Goal: Transaction & Acquisition: Book appointment/travel/reservation

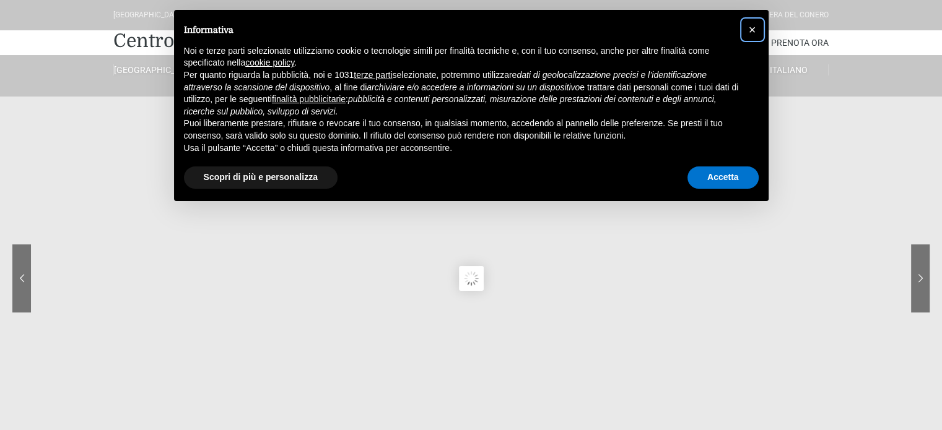
click at [749, 31] on span "×" at bounding box center [752, 30] width 7 height 14
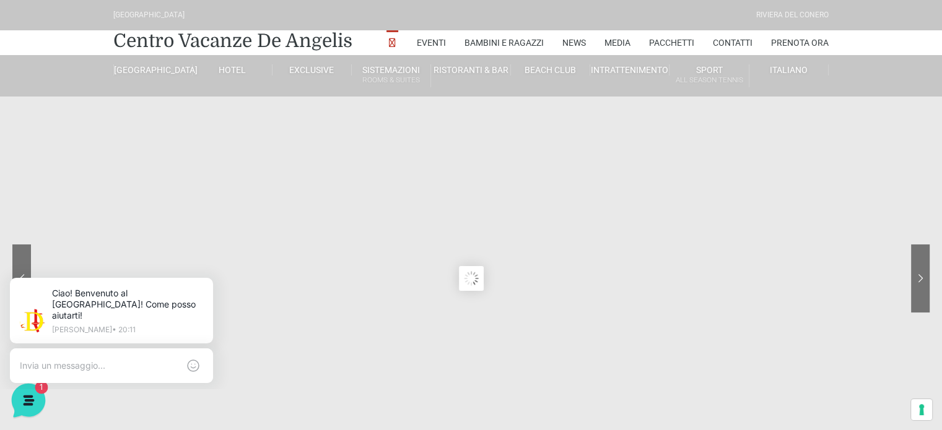
click at [25, 398] on icon at bounding box center [27, 400] width 11 height 10
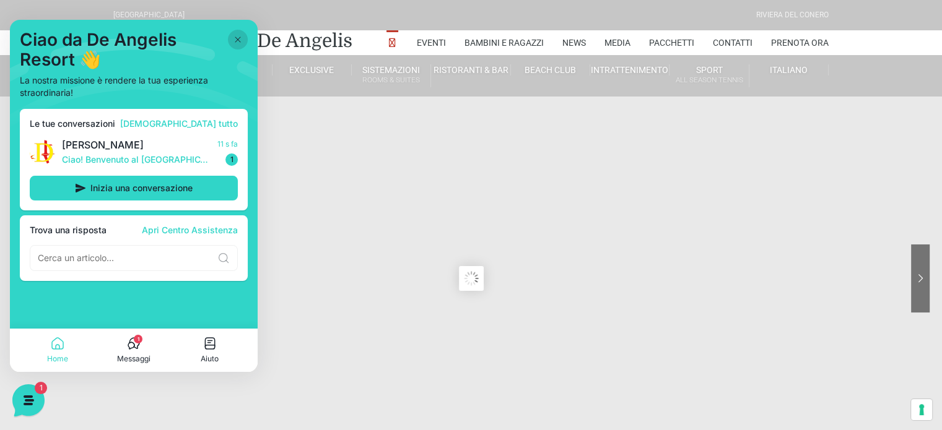
click at [238, 37] on icon at bounding box center [238, 40] width 10 height 10
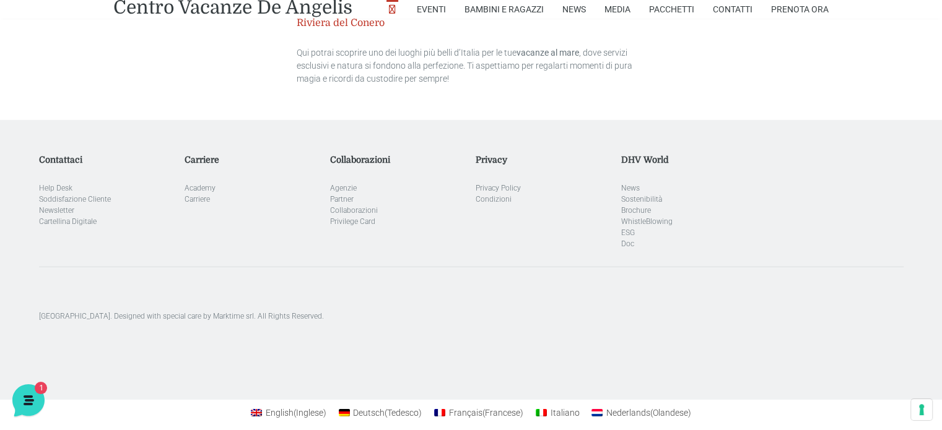
scroll to position [3742, 0]
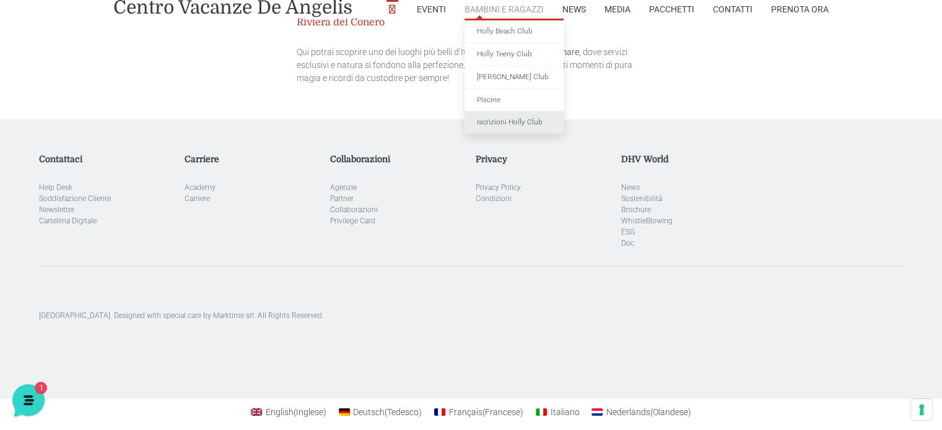
click at [511, 121] on link "Iscrizioni Holly Club" at bounding box center [514, 122] width 99 height 22
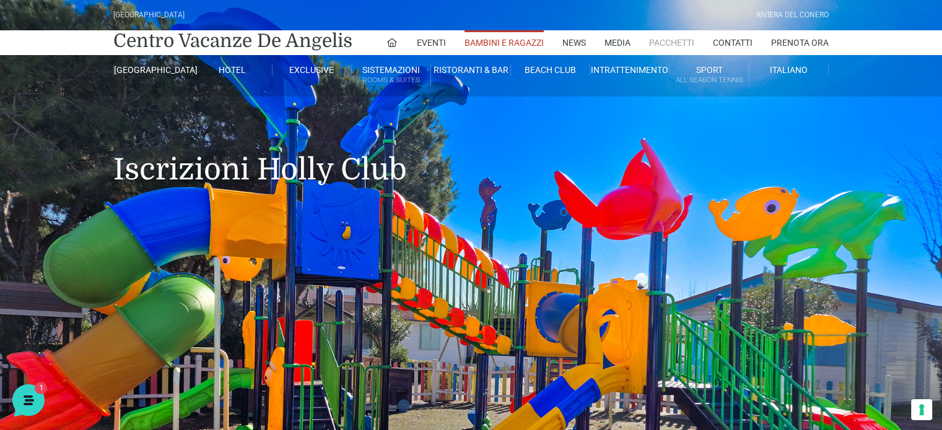
click at [669, 41] on link "Pacchetti" at bounding box center [671, 42] width 45 height 25
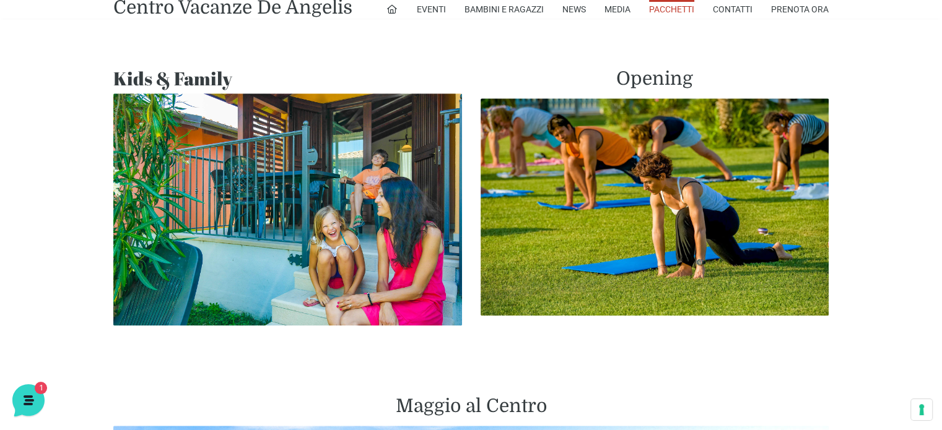
scroll to position [992, 0]
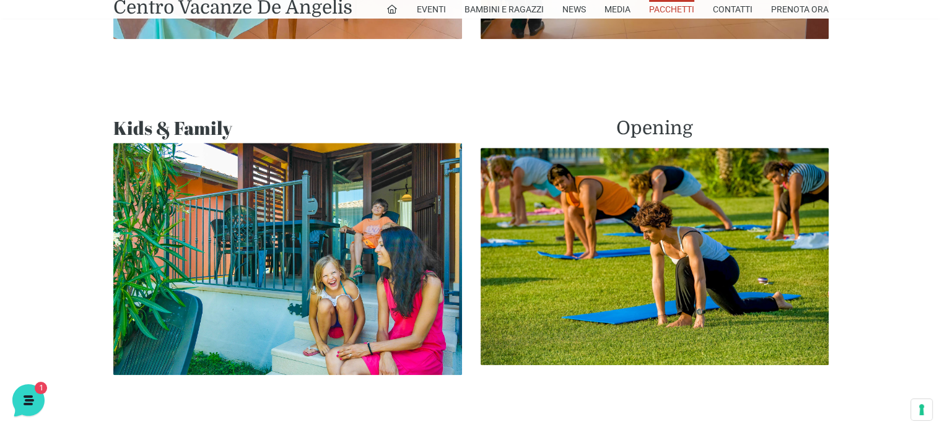
click at [325, 274] on img at bounding box center [287, 259] width 349 height 232
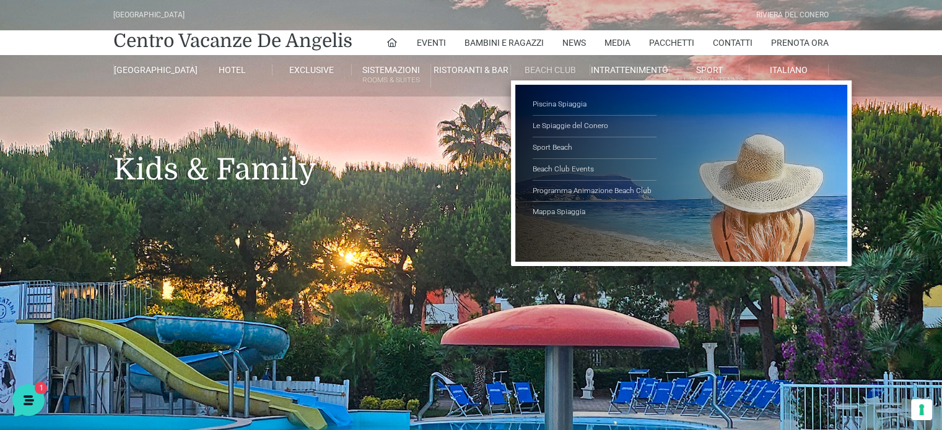
click at [582, 58] on li "Beach Club Piscina Spiaggia Le Spiaggie del Conero Sport Beach Beach Club Event…" at bounding box center [550, 70] width 79 height 30
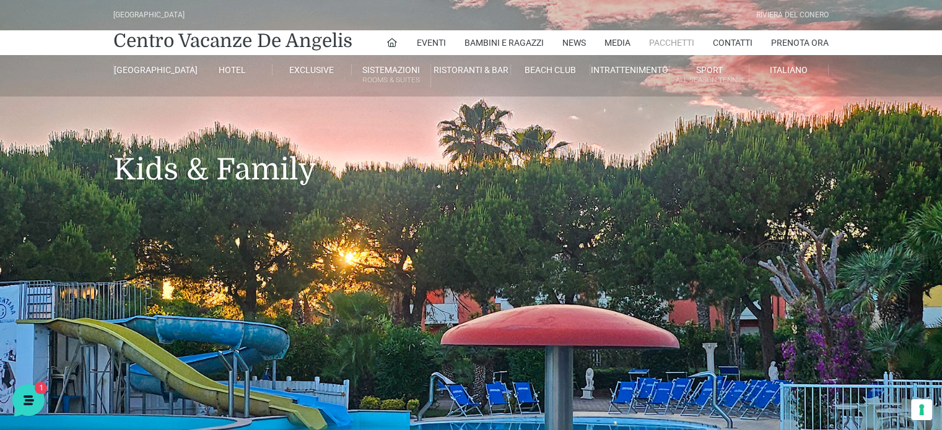
click at [676, 40] on link "Pacchetti" at bounding box center [671, 42] width 45 height 25
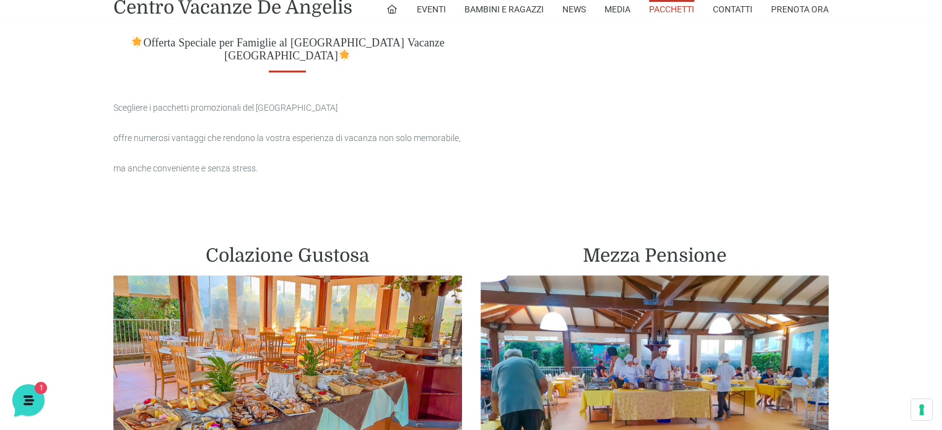
scroll to position [661, 0]
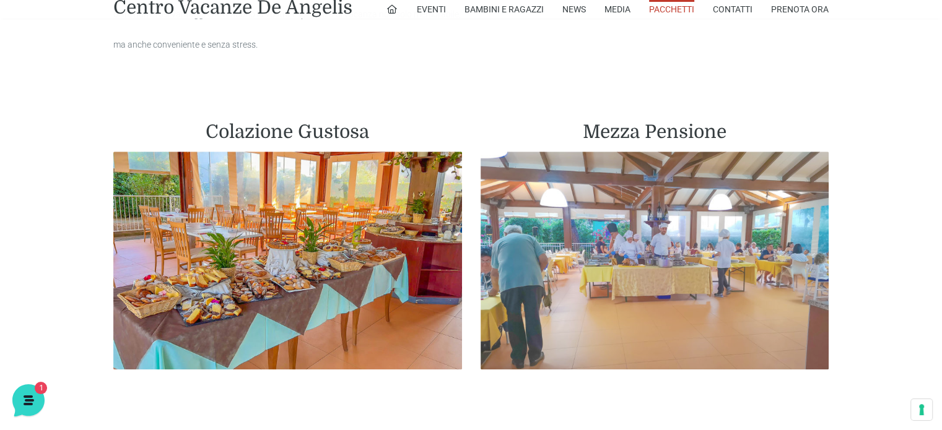
click at [699, 257] on img at bounding box center [655, 261] width 349 height 218
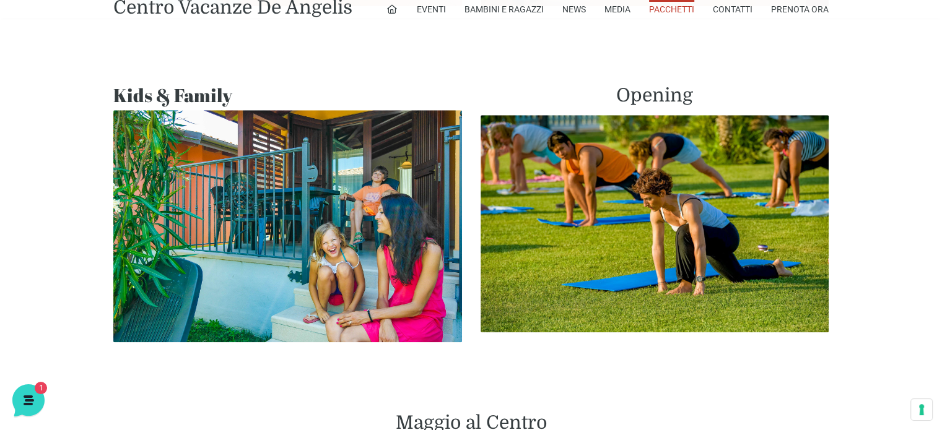
scroll to position [1049, 0]
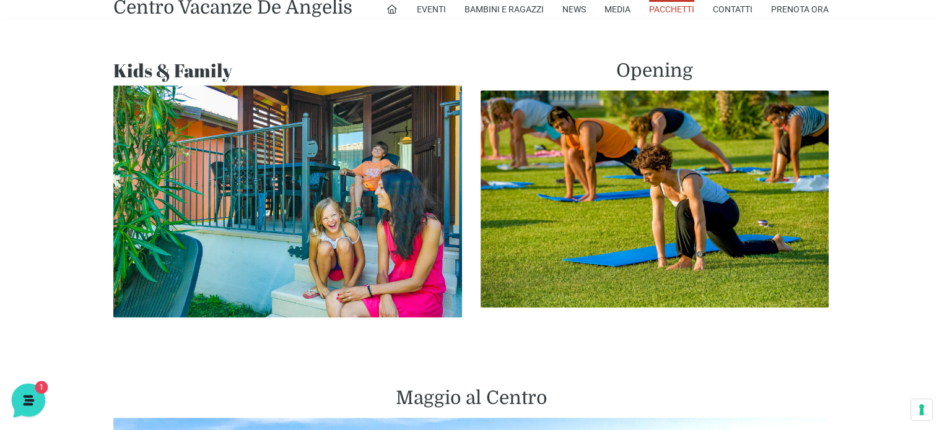
click at [22, 398] on icon at bounding box center [27, 399] width 32 height 32
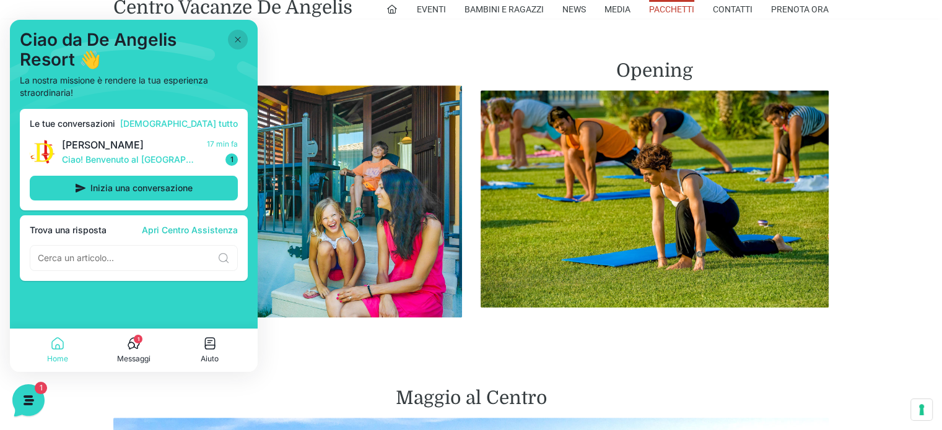
click at [149, 226] on link "Apri Centro Assistenza" at bounding box center [190, 230] width 96 height 10
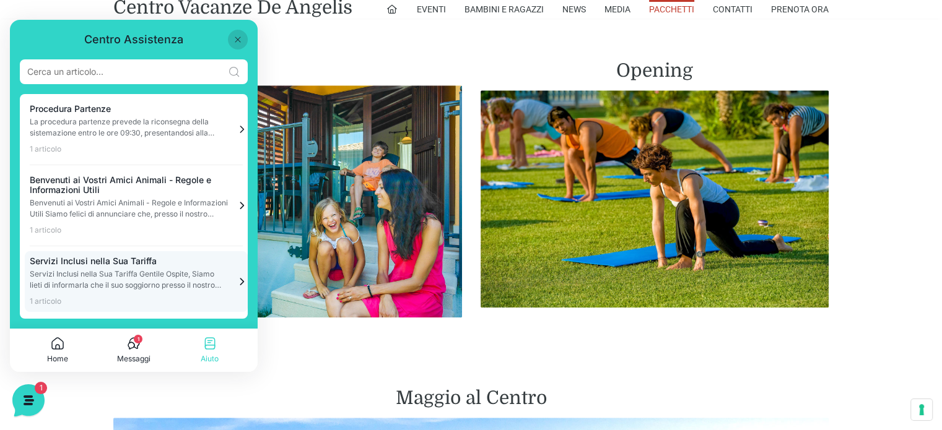
click at [240, 280] on icon at bounding box center [241, 282] width 3 height 6
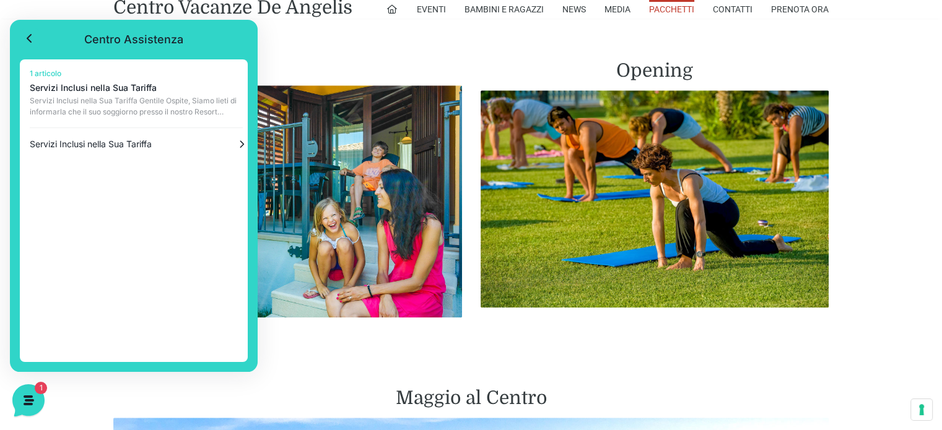
drag, startPoint x: 232, startPoint y: 280, endPoint x: 218, endPoint y: 201, distance: 79.8
click at [218, 201] on div "1 articolo Servizi Inclusi nella Sua Tariffa Servizi Inclusi nella Sua Tariffa …" at bounding box center [134, 210] width 228 height 303
click at [235, 143] on icon at bounding box center [241, 144] width 12 height 12
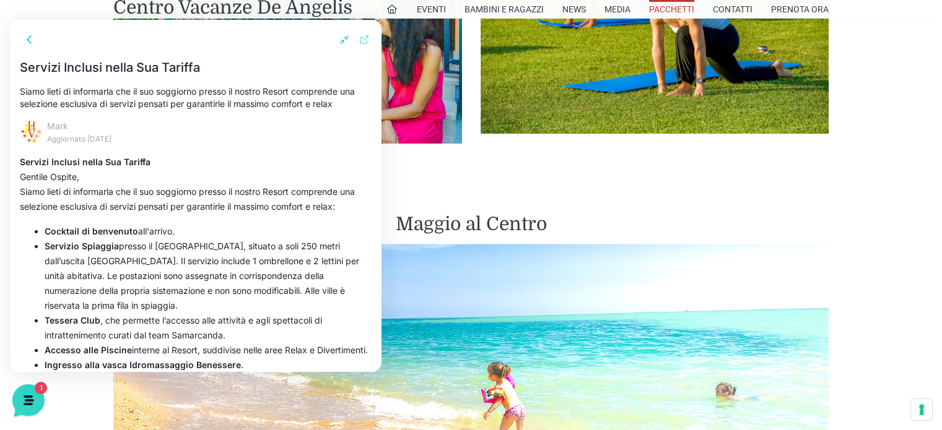
scroll to position [1265, 0]
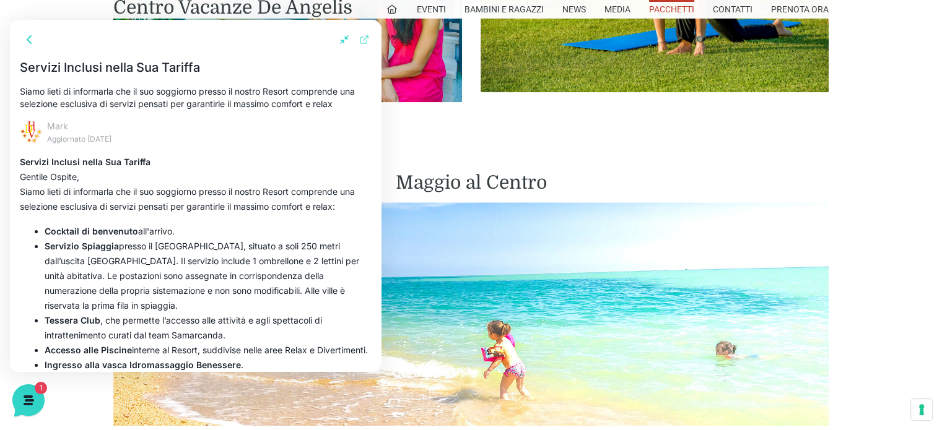
click at [24, 390] on icon at bounding box center [27, 399] width 32 height 32
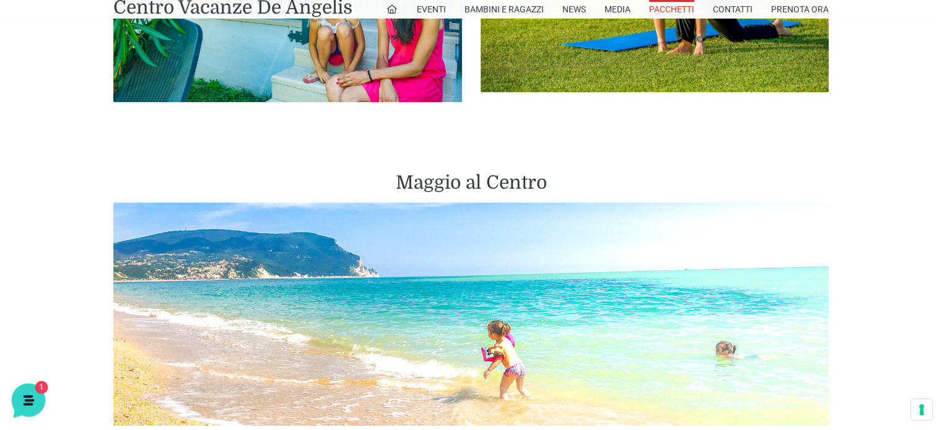
click at [24, 390] on icon at bounding box center [27, 399] width 32 height 32
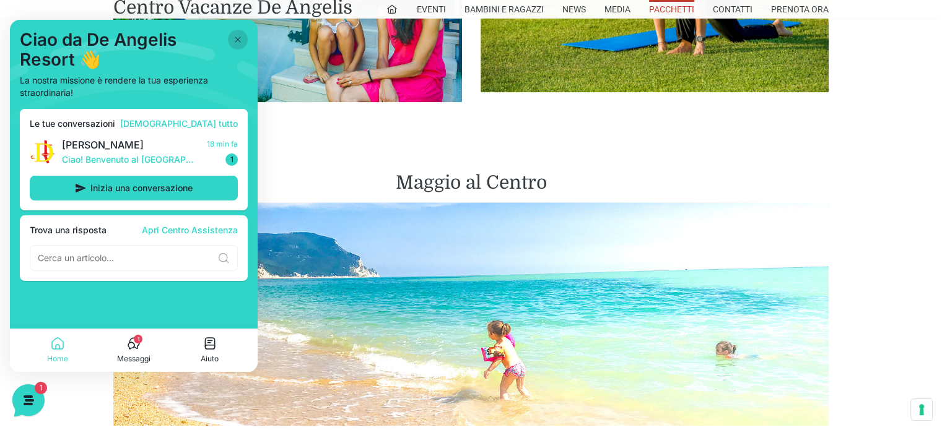
click at [136, 344] on icon at bounding box center [133, 343] width 15 height 15
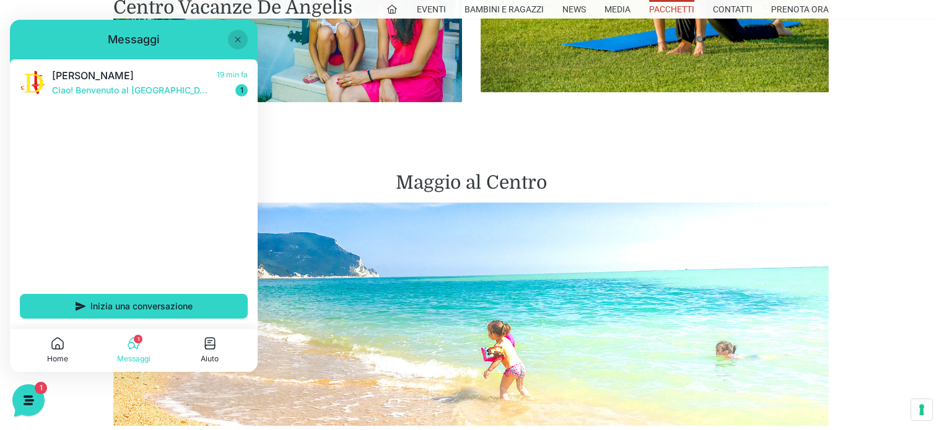
click at [235, 38] on icon at bounding box center [238, 40] width 10 height 10
